Goal: Use online tool/utility: Utilize a website feature to perform a specific function

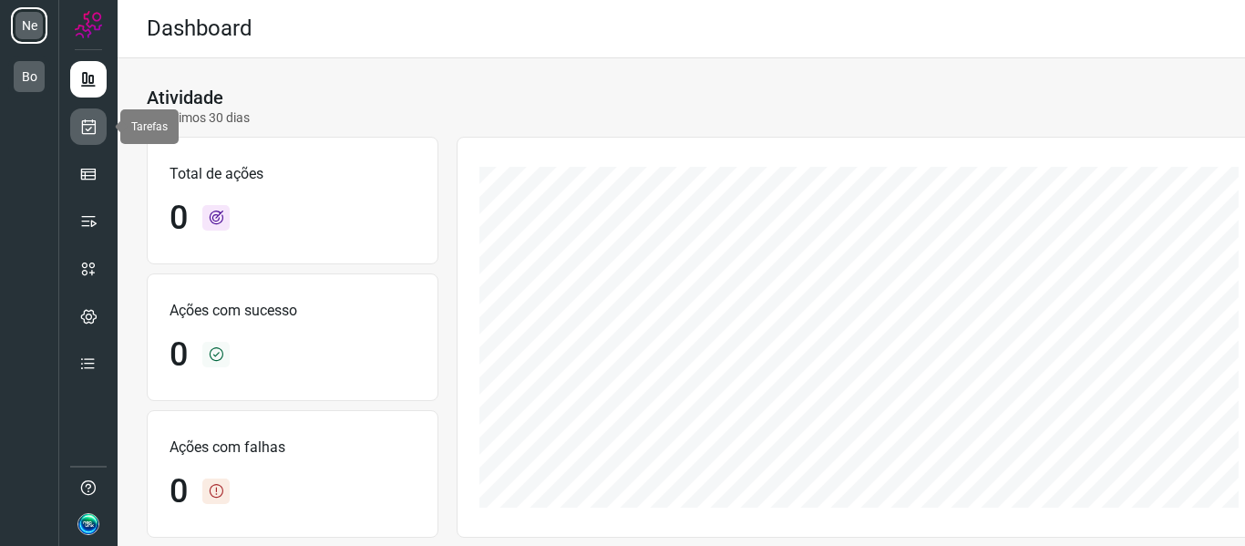
click at [82, 125] on icon at bounding box center [88, 127] width 19 height 18
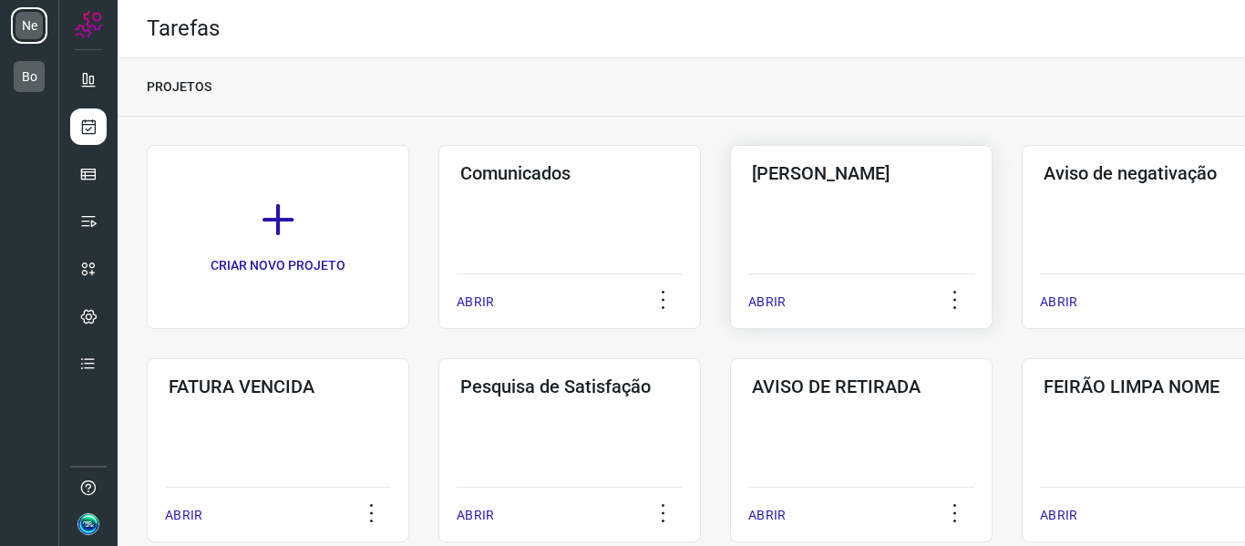
click at [1022, 202] on div "Pós Serviço ABRIR" at bounding box center [1153, 237] width 262 height 184
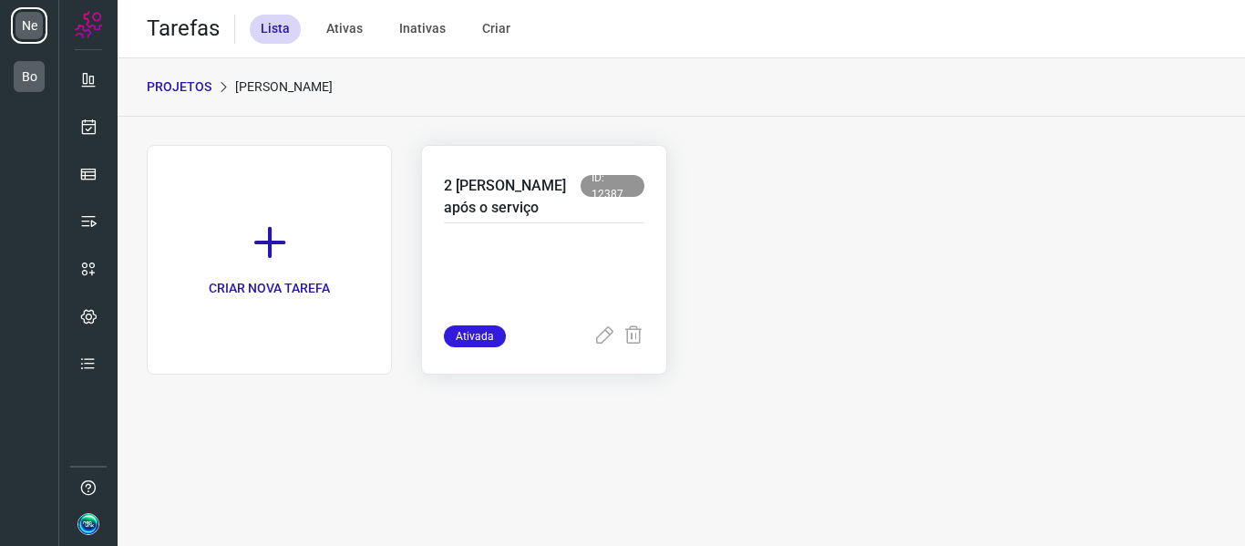
click at [472, 236] on p at bounding box center [544, 279] width 200 height 91
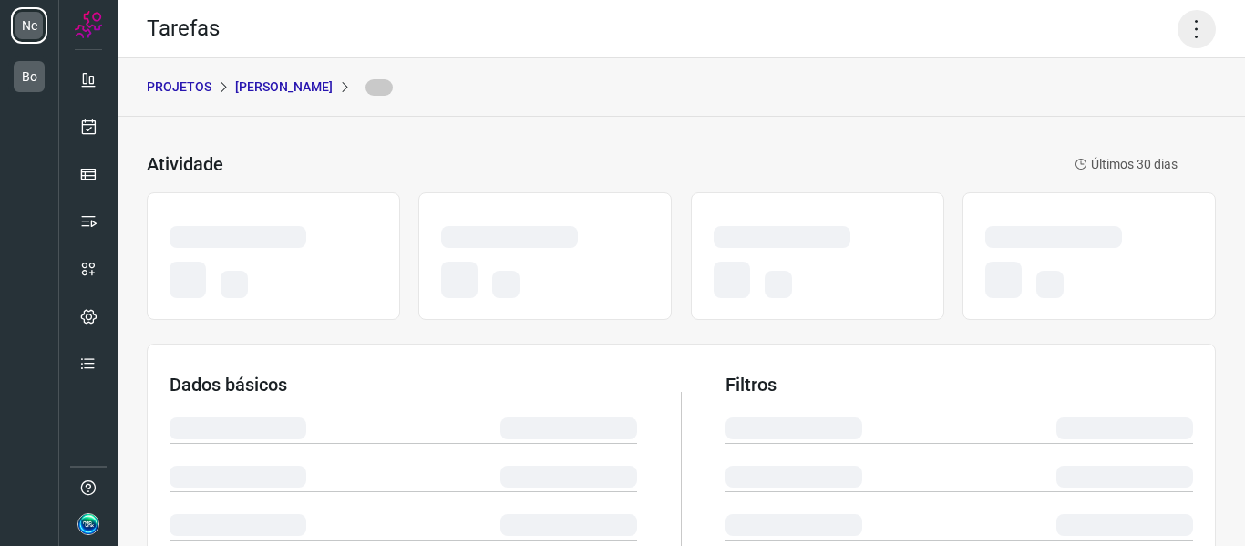
click at [1197, 33] on icon at bounding box center [1197, 29] width 38 height 38
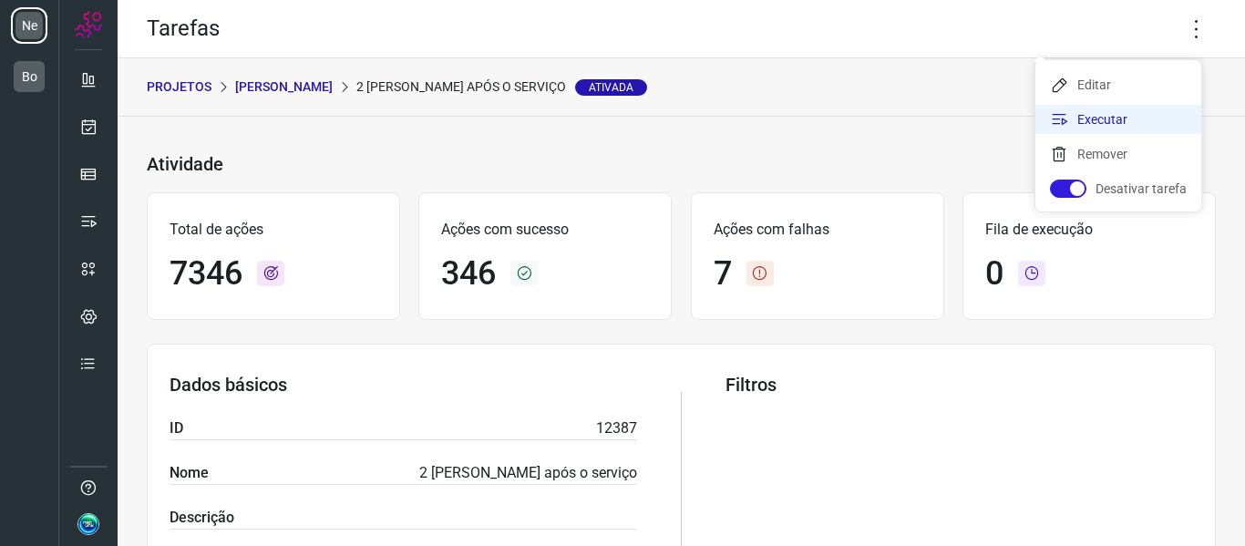
click at [1107, 121] on li "Executar" at bounding box center [1118, 119] width 166 height 29
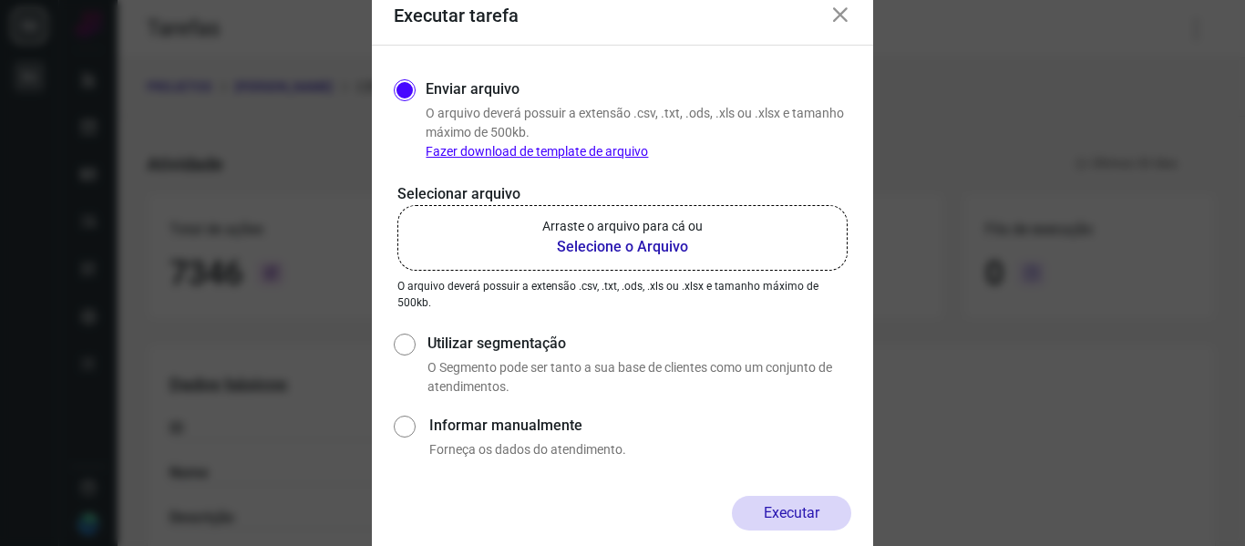
click at [596, 237] on b "Selecione o Arquivo" at bounding box center [622, 247] width 160 height 22
click at [0, 0] on input "Arraste o arquivo para cá ou Selecione o Arquivo" at bounding box center [0, 0] width 0 height 0
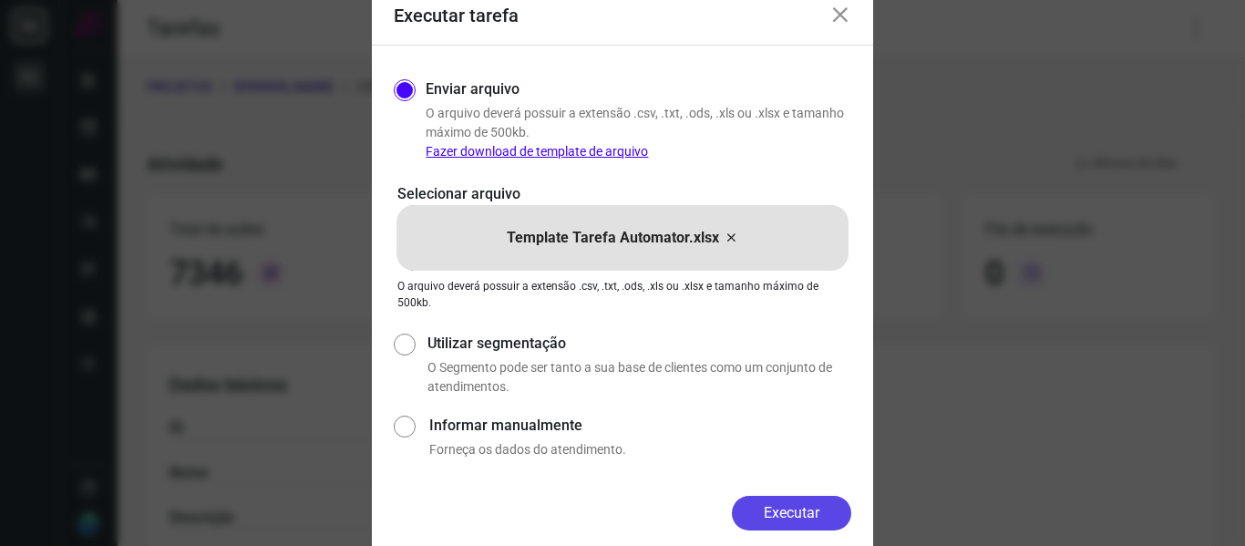
click at [825, 508] on button "Executar" at bounding box center [791, 513] width 119 height 35
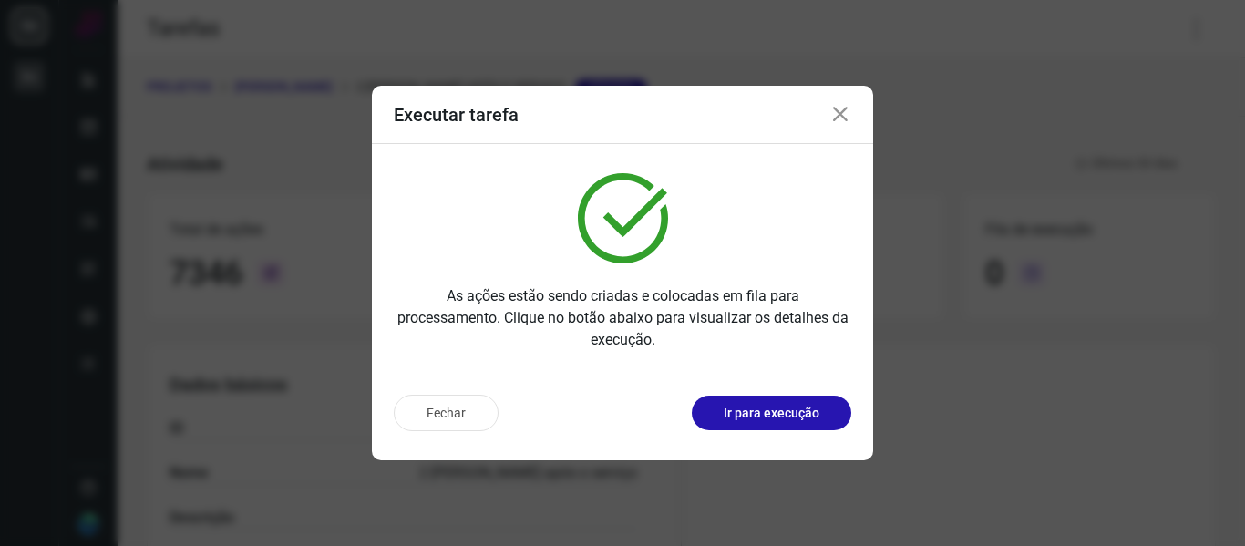
click at [774, 410] on p "Ir para execução" at bounding box center [772, 413] width 96 height 19
